Goal: Find specific page/section: Find specific page/section

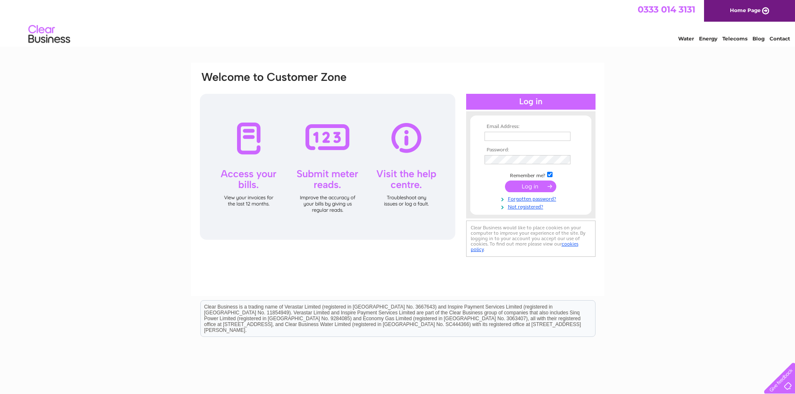
type input "emma@easycorpuk.co.uk"
click at [533, 185] on input "submit" at bounding box center [530, 187] width 51 height 12
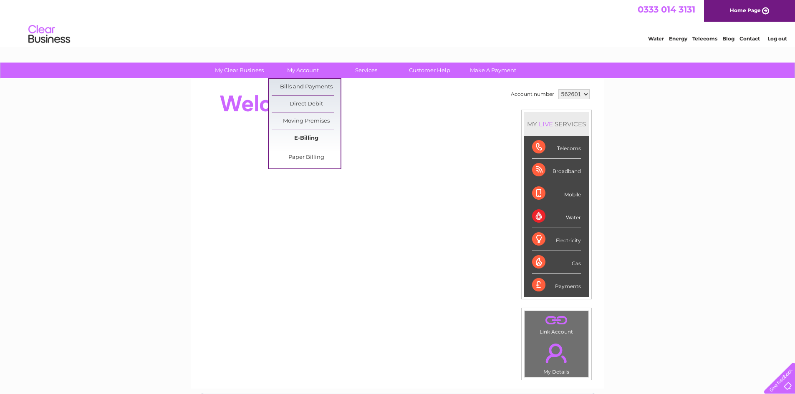
click at [303, 137] on link "E-Billing" at bounding box center [306, 138] width 69 height 17
click at [310, 86] on link "Bills and Payments" at bounding box center [306, 87] width 69 height 17
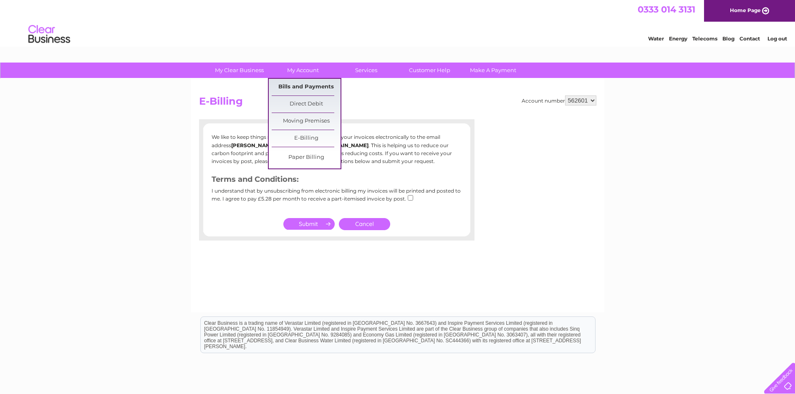
click at [307, 86] on link "Bills and Payments" at bounding box center [306, 87] width 69 height 17
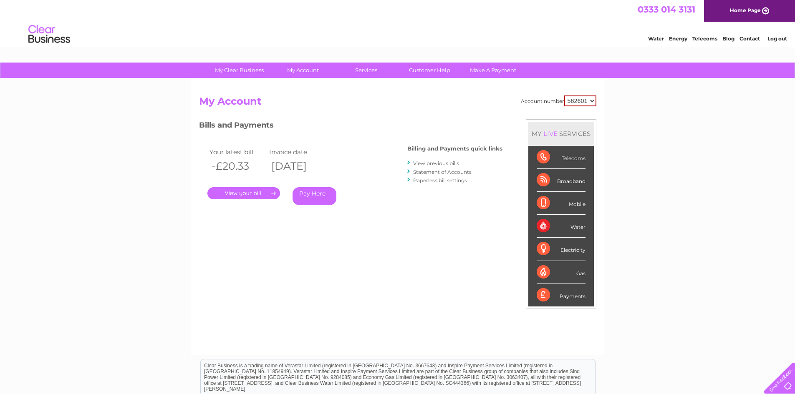
click at [254, 195] on link "." at bounding box center [243, 193] width 73 height 12
